Goal: Transaction & Acquisition: Subscribe to service/newsletter

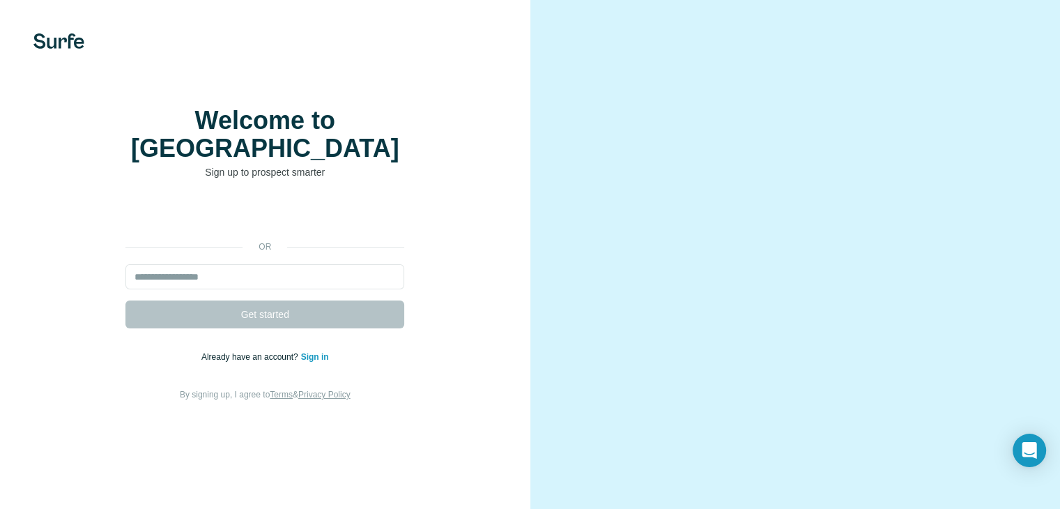
click at [268, 277] on div "or Get started Already have an account? Sign in By signing up, I agree to Terms…" at bounding box center [265, 301] width 474 height 201
click at [254, 289] on input "email" at bounding box center [264, 276] width 279 height 25
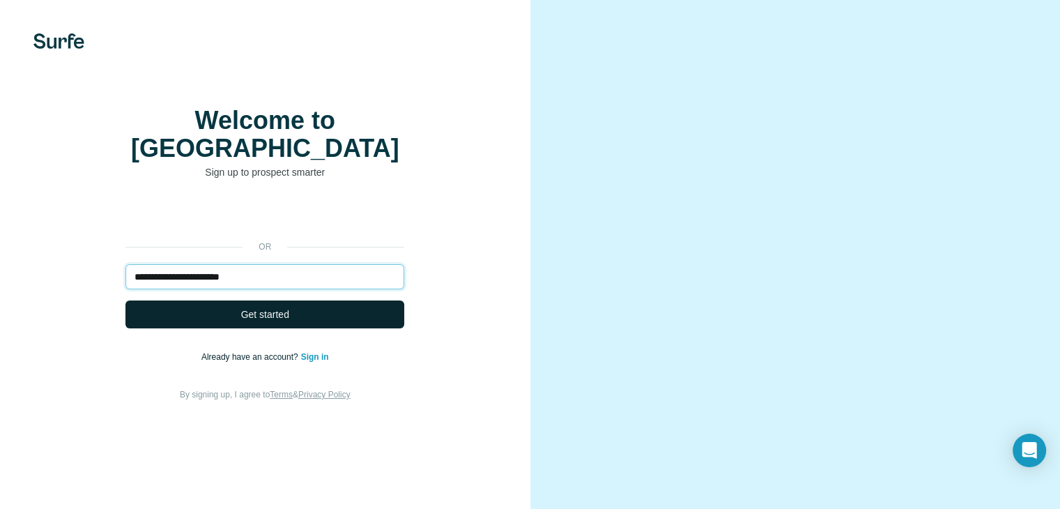
type input "**********"
click at [239, 328] on button "Get started" at bounding box center [264, 314] width 279 height 28
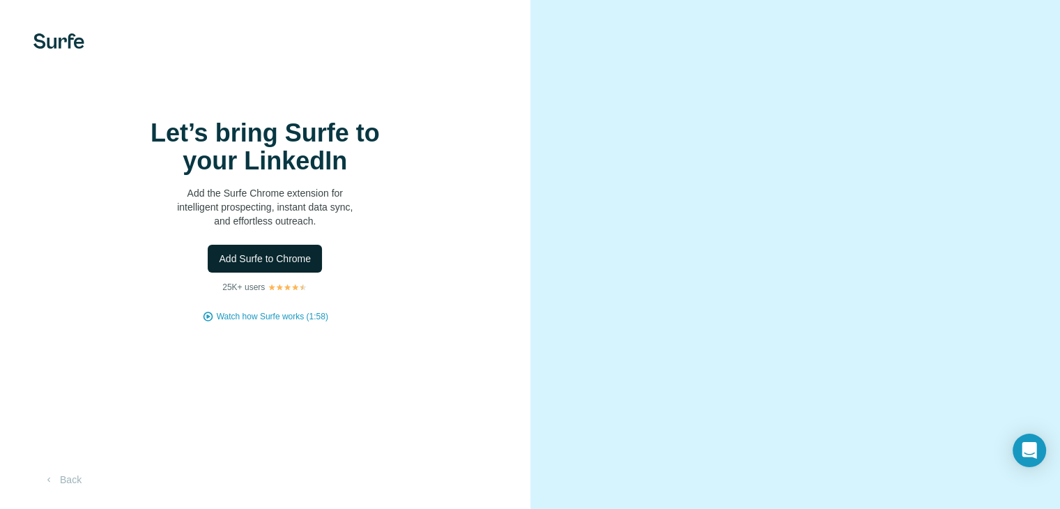
click at [304, 265] on span "Add Surfe to Chrome" at bounding box center [265, 258] width 92 height 14
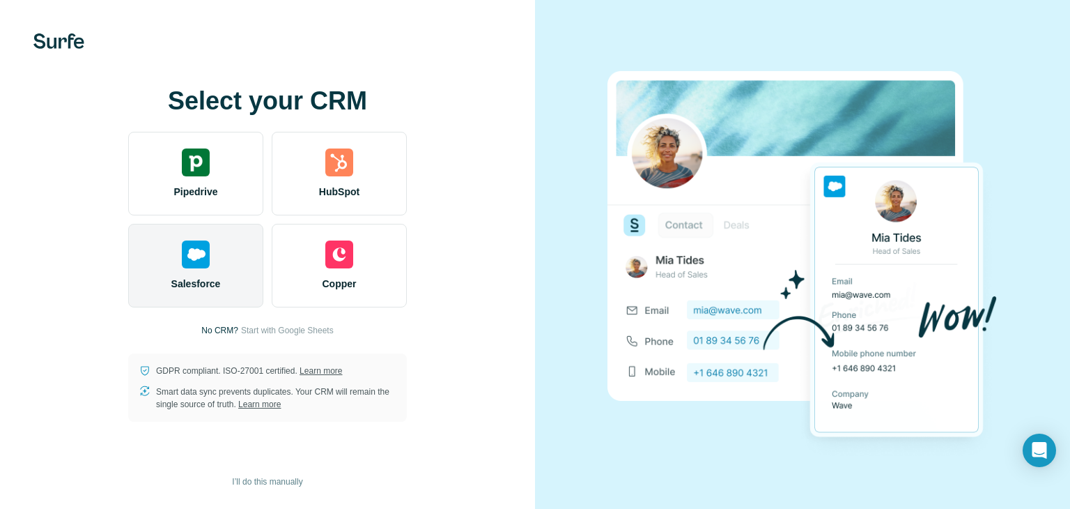
click at [235, 240] on div "Salesforce" at bounding box center [195, 266] width 135 height 84
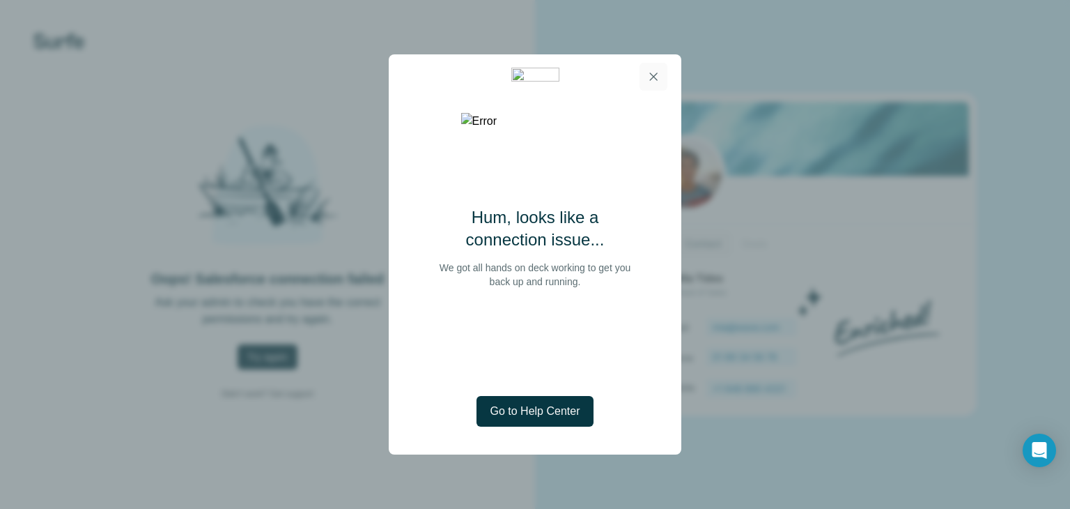
click at [650, 77] on icon "button" at bounding box center [653, 77] width 14 height 14
